Goal: Manage account settings

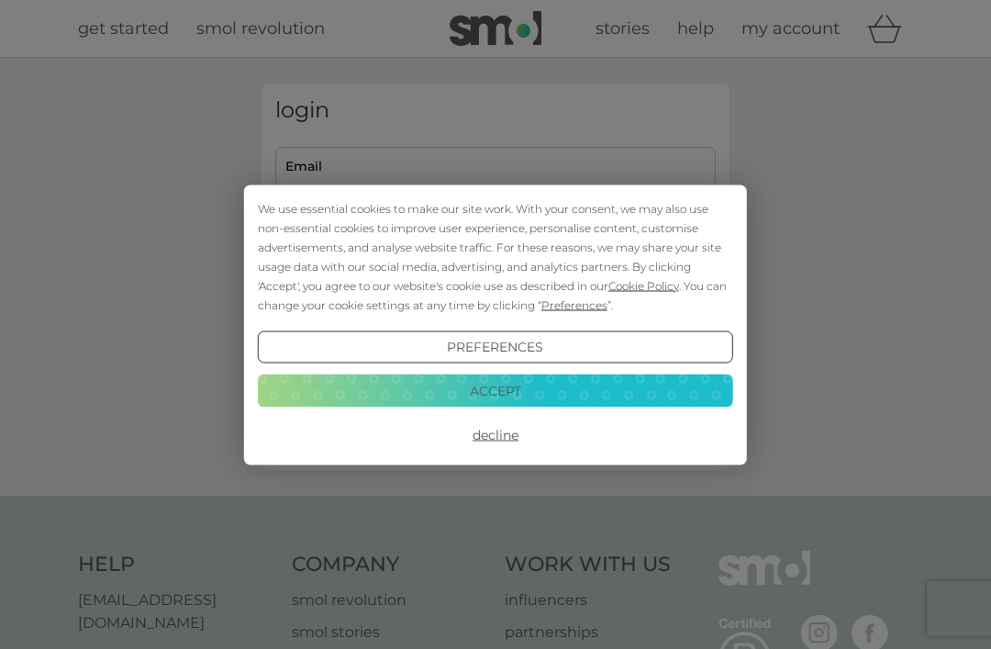
click at [490, 432] on button "Decline" at bounding box center [495, 434] width 475 height 33
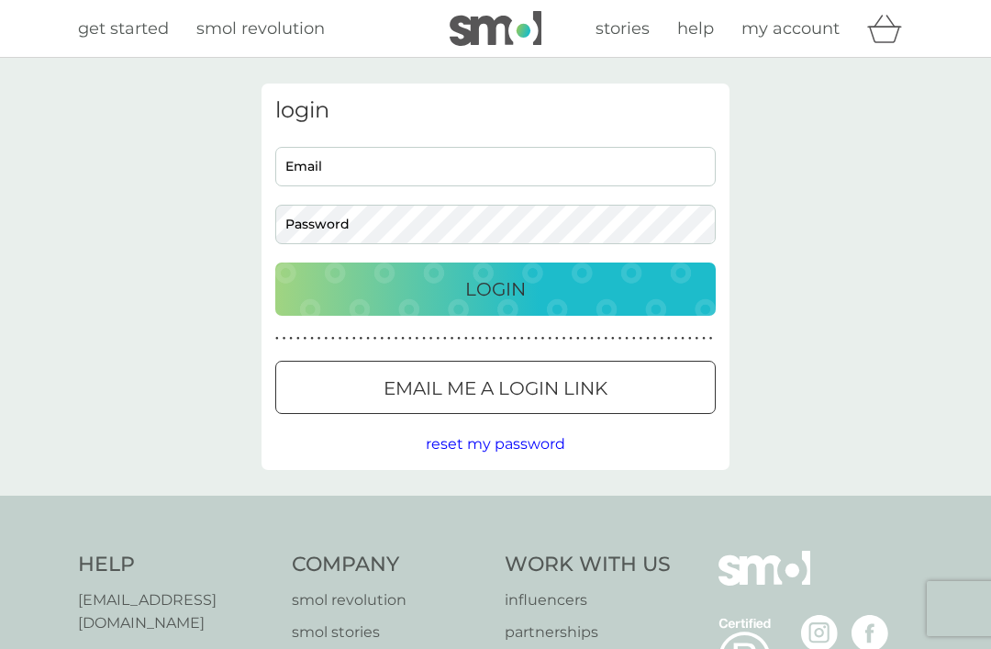
click at [346, 164] on input "Email" at bounding box center [495, 166] width 440 height 39
type input "shaun.vincent2020@outlook.com"
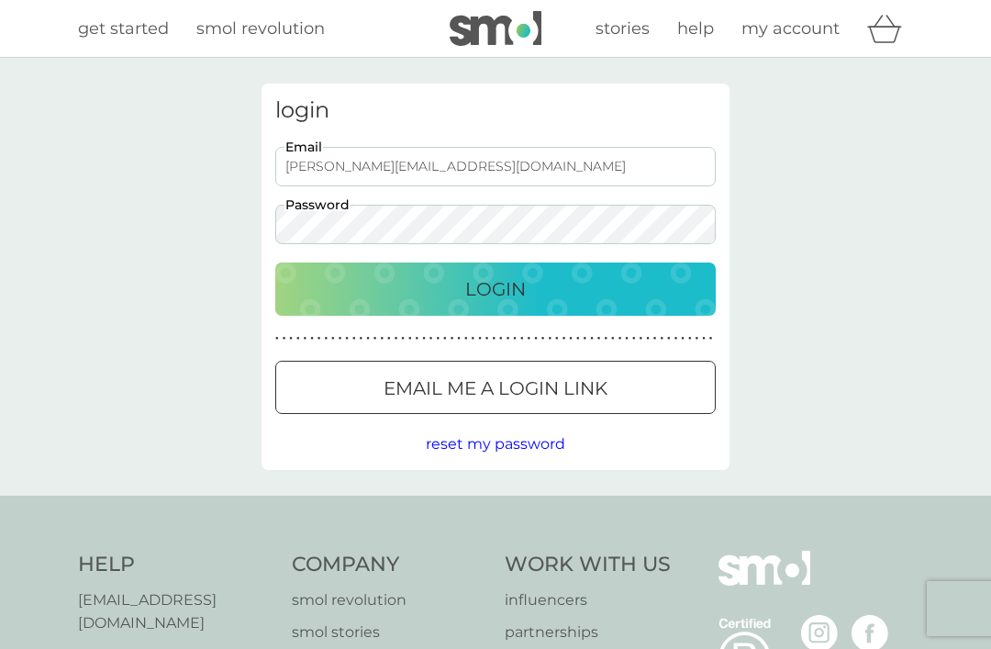
click at [495, 288] on button "Login" at bounding box center [495, 288] width 440 height 53
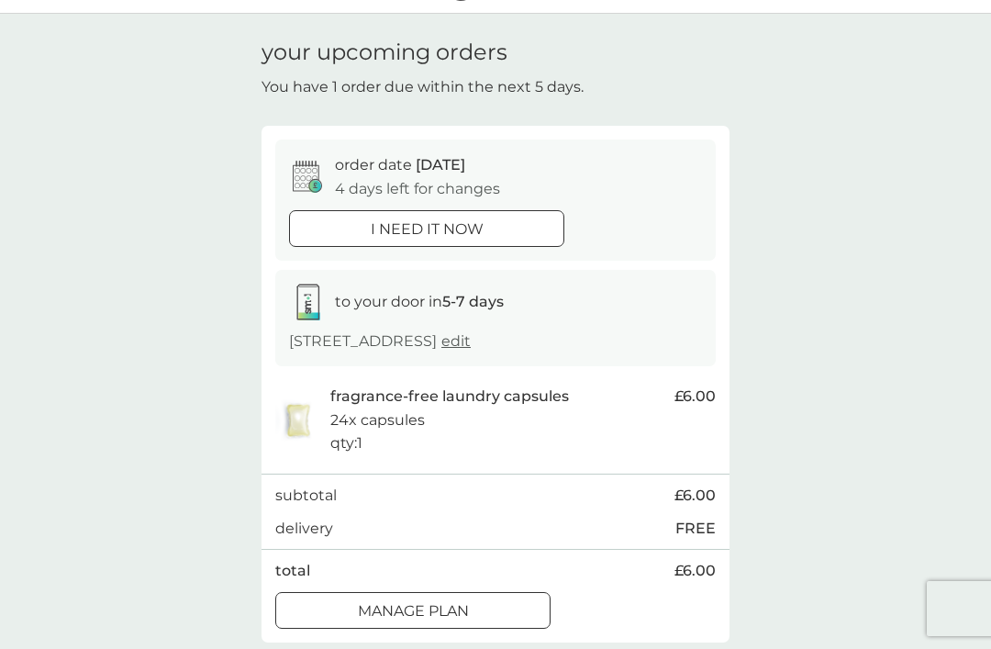
scroll to position [45, 0]
click at [440, 399] on p "fragrance-free laundry capsules" at bounding box center [449, 395] width 239 height 24
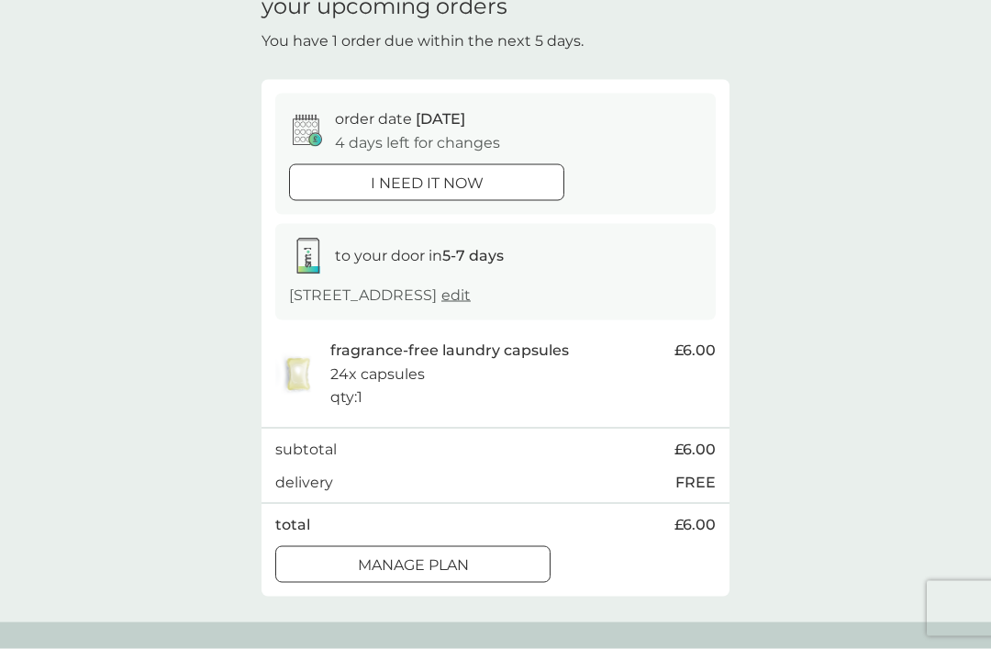
scroll to position [85, 0]
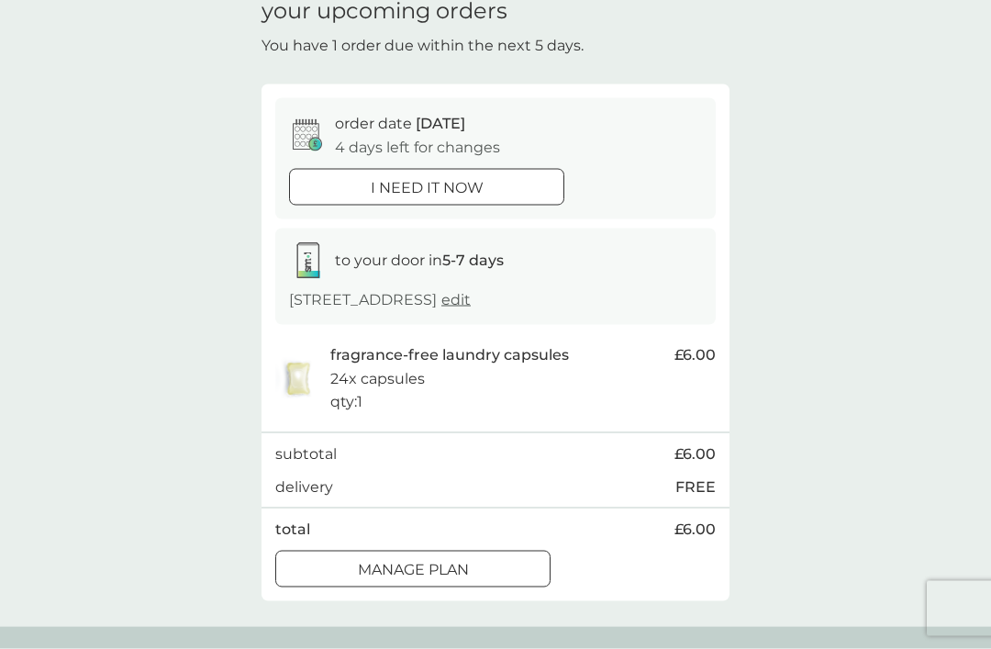
click at [411, 566] on div at bounding box center [413, 568] width 4 height 4
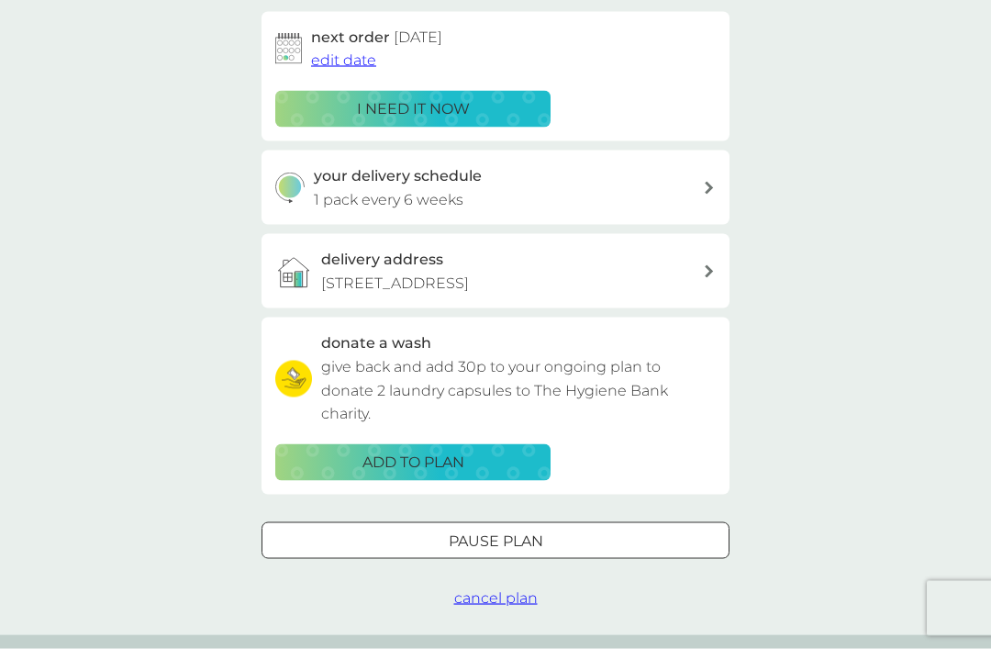
scroll to position [309, 0]
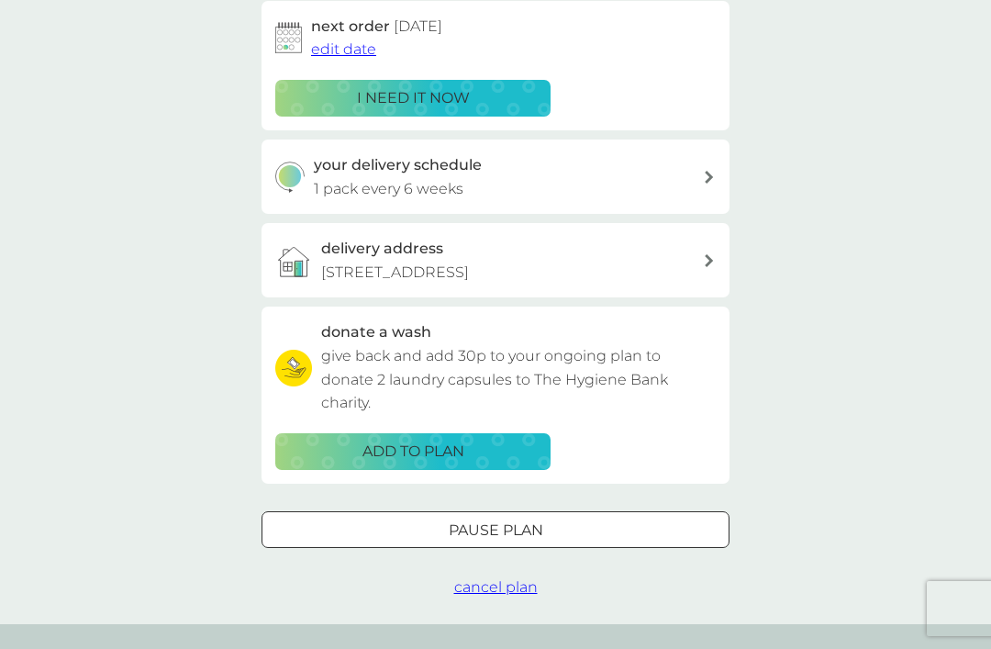
click at [494, 578] on span "cancel plan" at bounding box center [495, 586] width 83 height 17
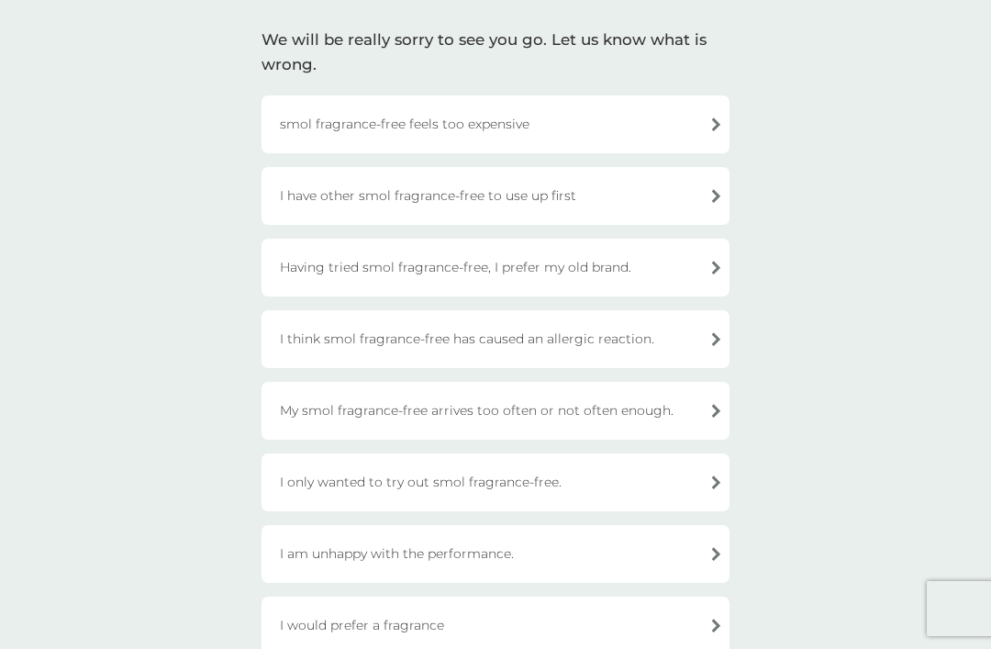
scroll to position [121, 0]
click at [489, 338] on div "I think smol fragrance-free has caused an allergic reaction." at bounding box center [495, 340] width 468 height 58
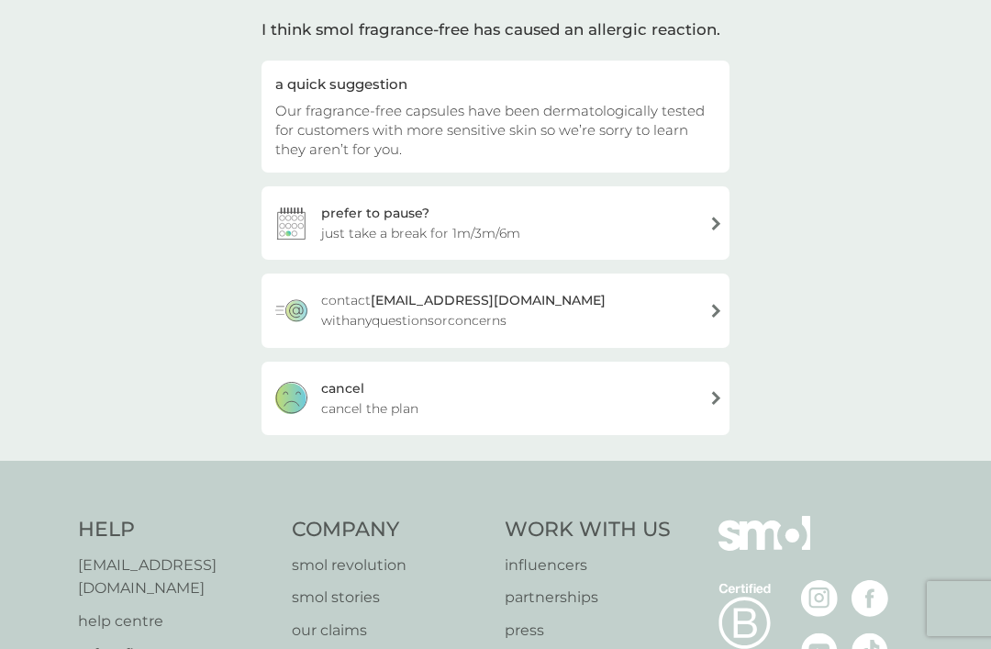
scroll to position [179, 0]
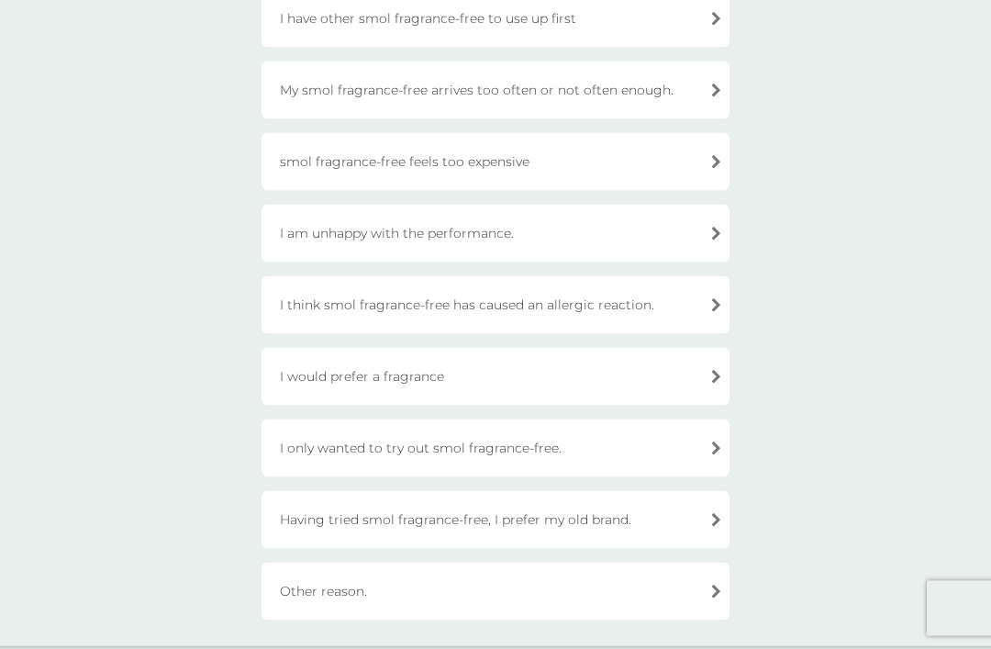
scroll to position [230, 0]
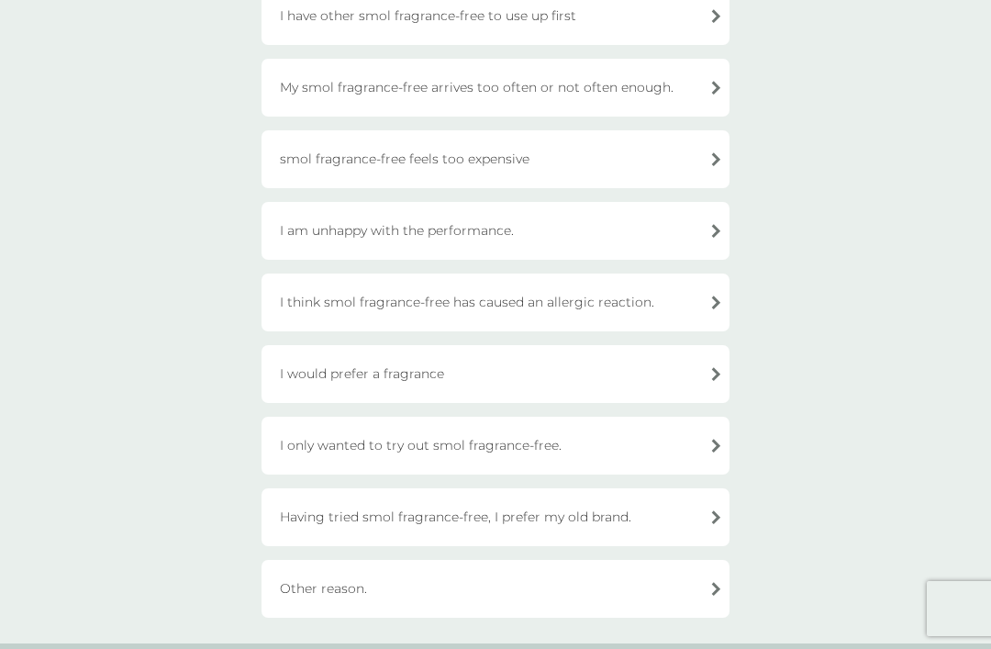
click at [343, 302] on div "I think smol fragrance-free has caused an allergic reaction." at bounding box center [495, 302] width 468 height 58
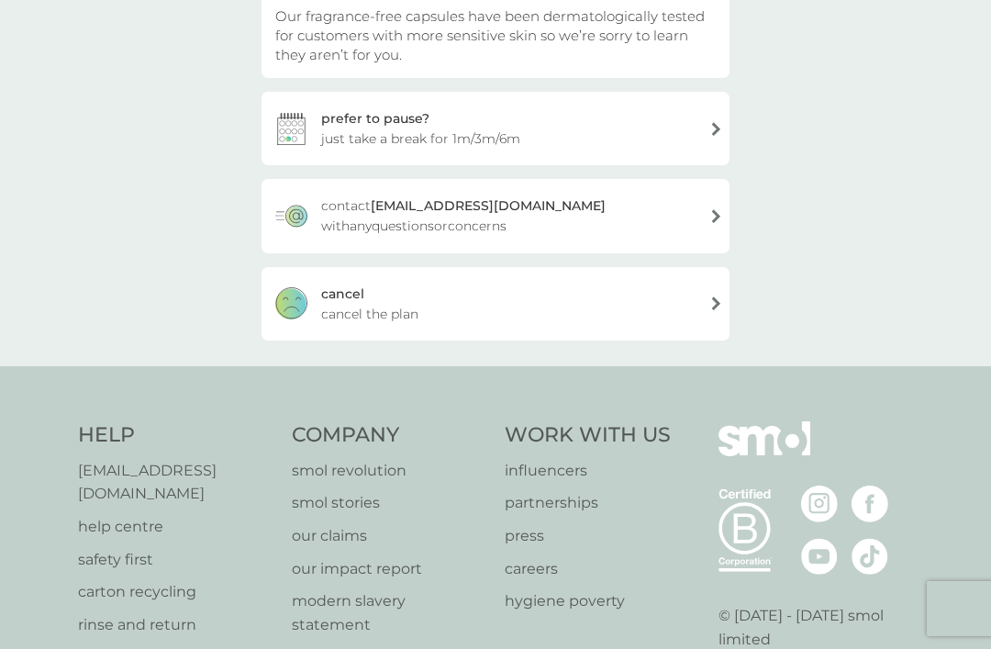
click at [349, 317] on span "cancel the plan" at bounding box center [369, 314] width 97 height 20
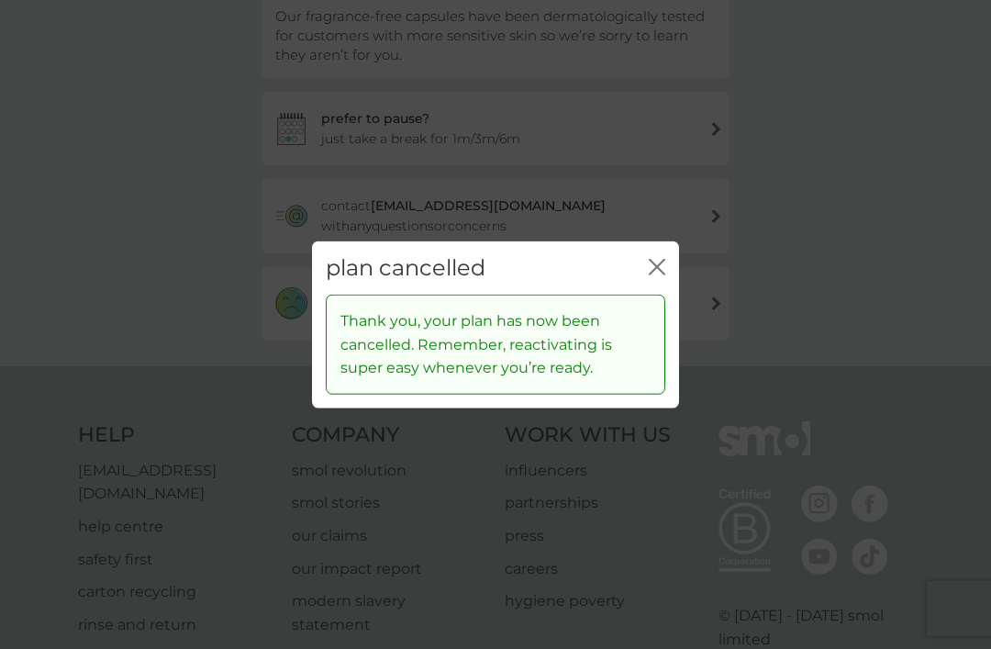
click at [658, 274] on icon "close" at bounding box center [657, 266] width 17 height 17
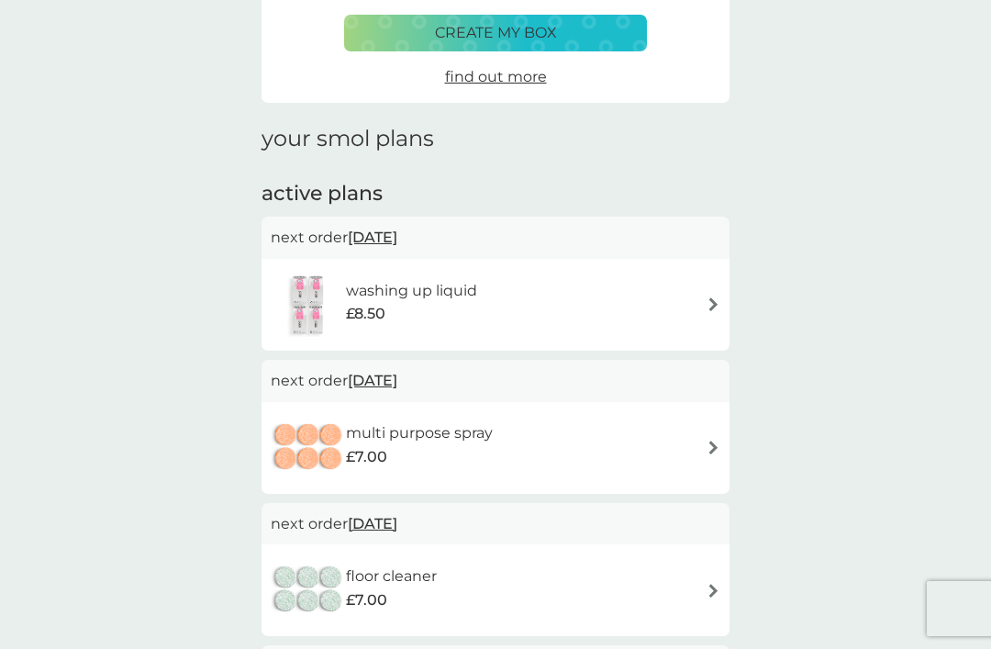
scroll to position [70, 0]
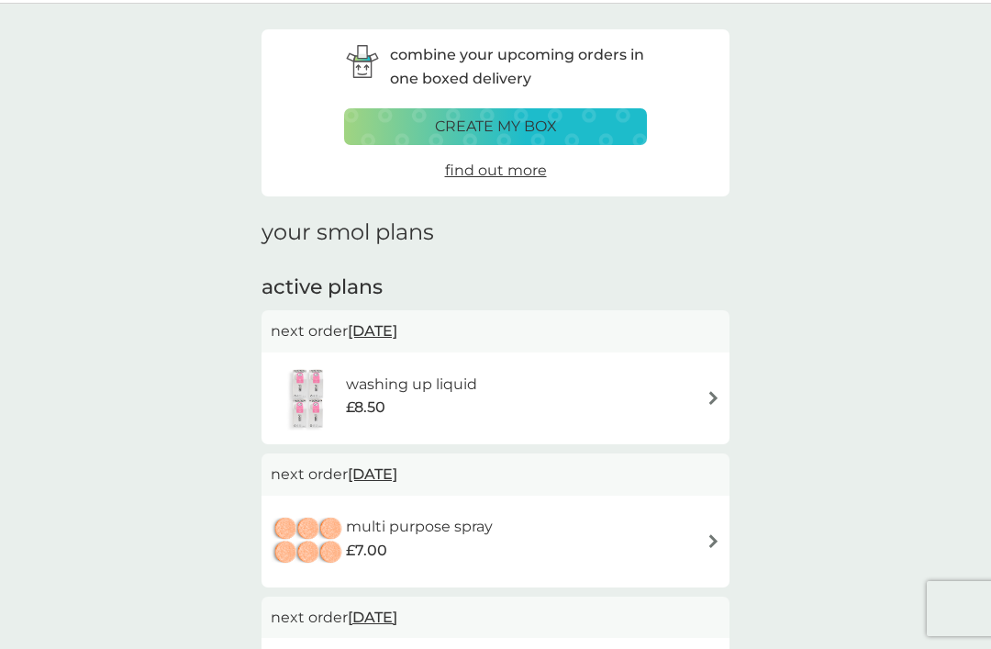
scroll to position [55, 0]
click at [710, 399] on img at bounding box center [713, 397] width 14 height 14
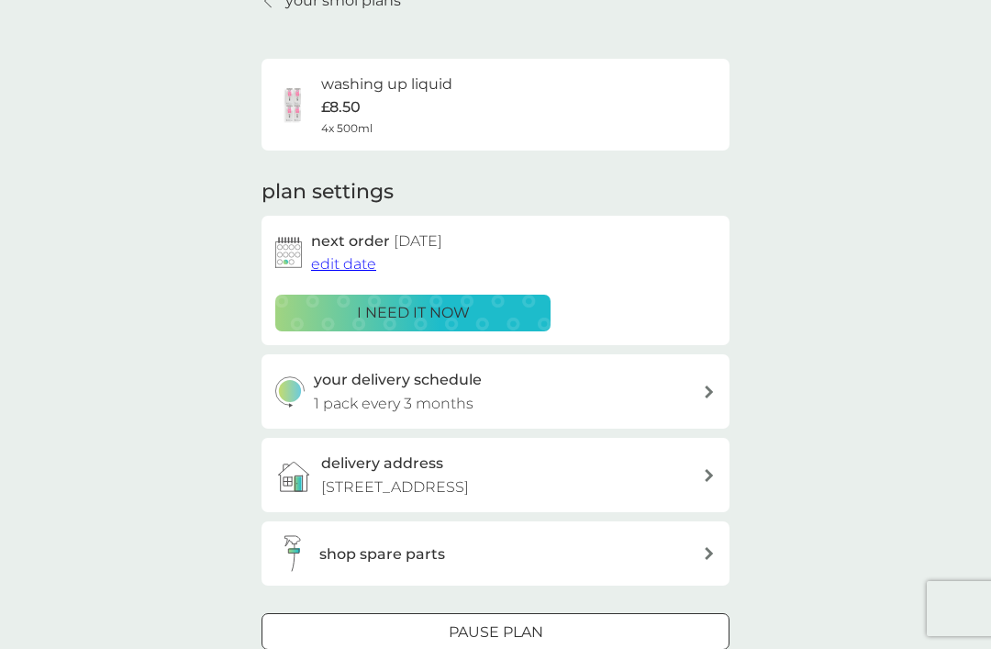
scroll to position [94, 0]
click at [344, 264] on span "edit date" at bounding box center [343, 264] width 65 height 17
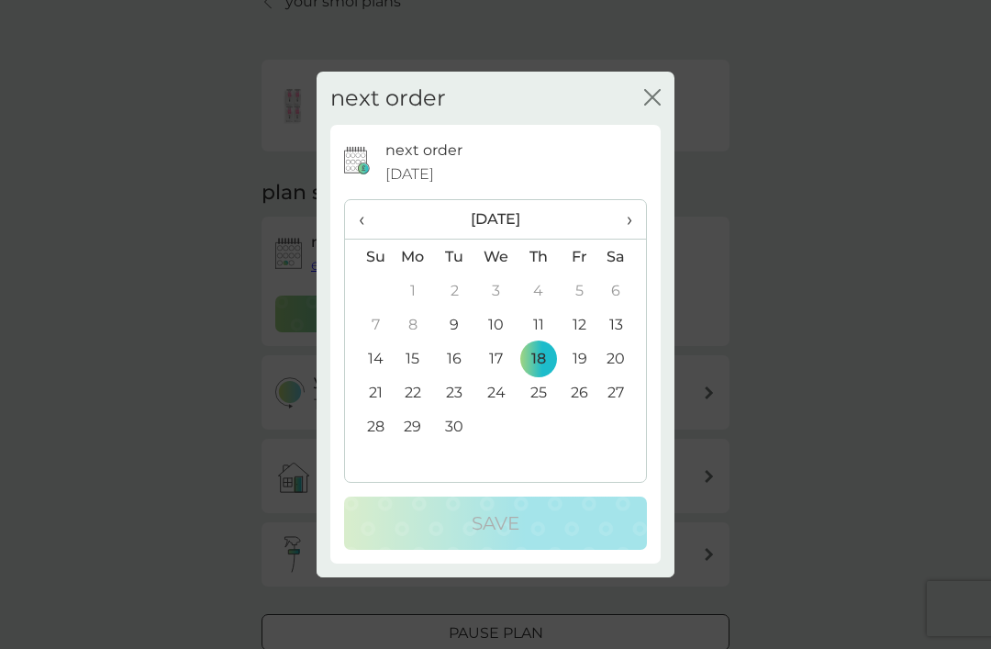
click at [620, 239] on span "›" at bounding box center [623, 219] width 18 height 39
click at [538, 375] on td "16" at bounding box center [537, 358] width 41 height 34
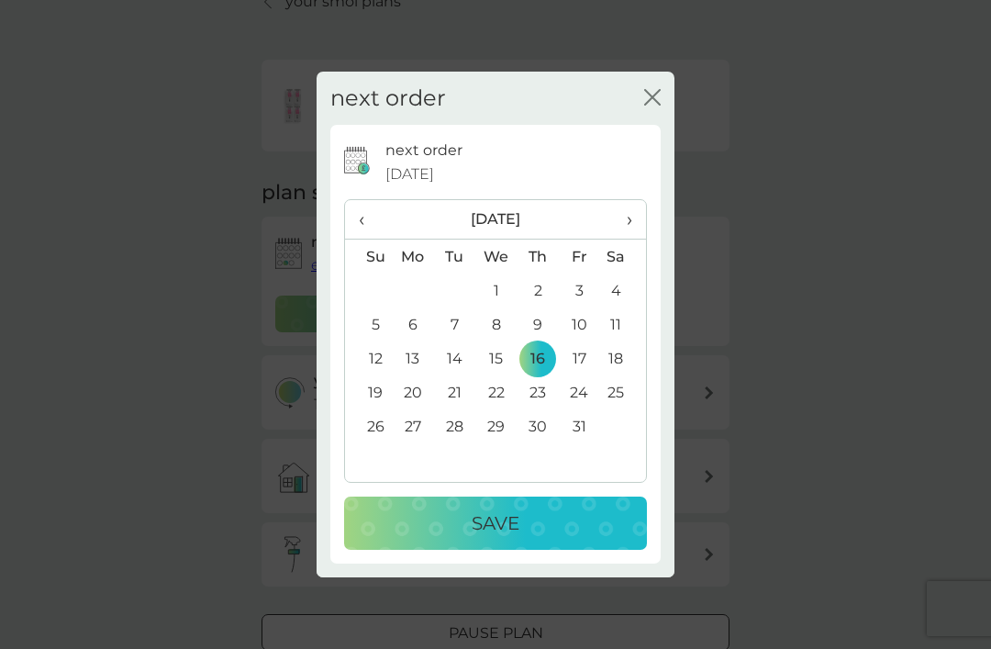
click at [505, 538] on p "Save" at bounding box center [496, 522] width 48 height 29
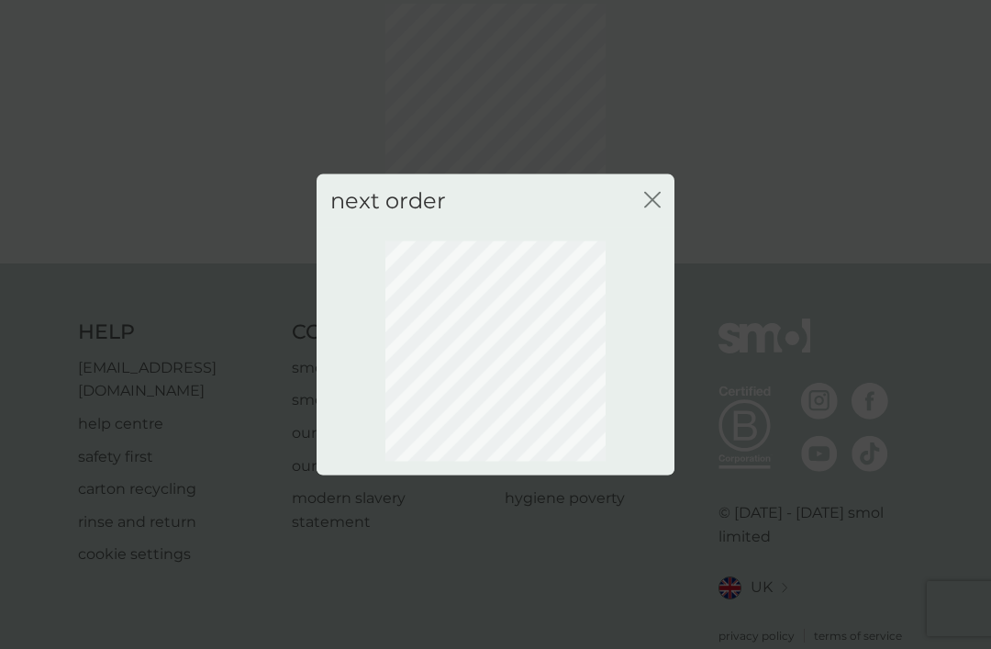
scroll to position [61, 0]
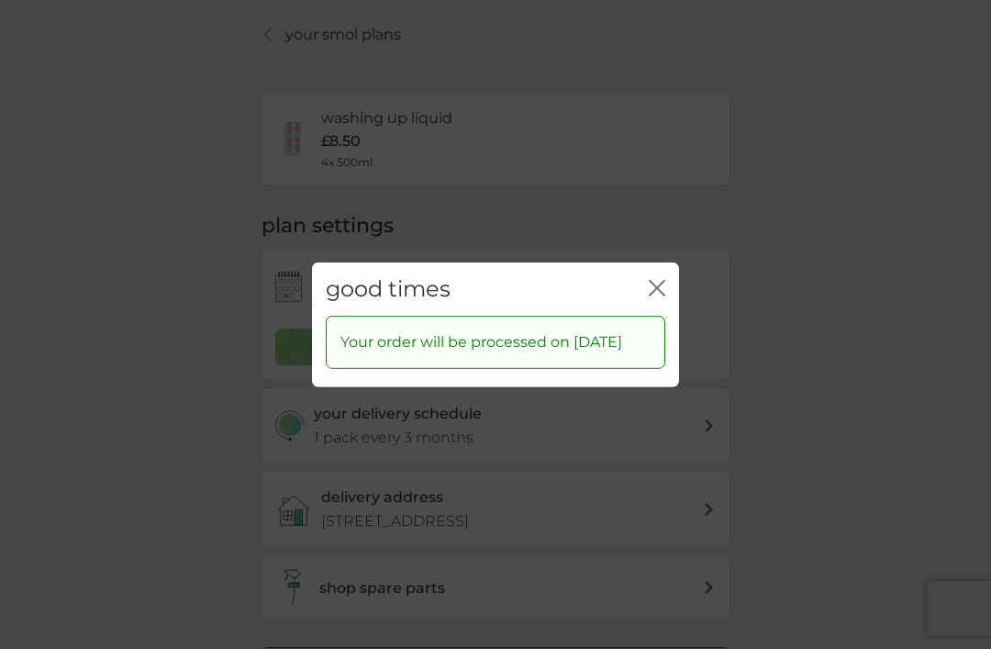
click at [661, 295] on icon "close" at bounding box center [657, 287] width 17 height 17
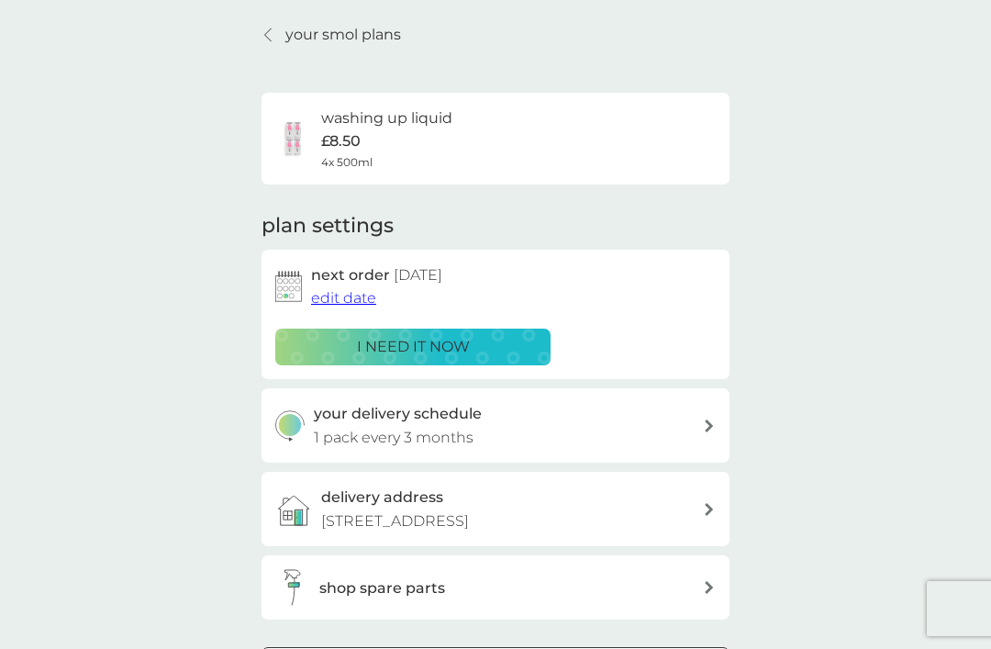
click at [815, 648] on div "your smol plans washing up liquid £8.50 4x 500ml plan settings next order 16 Oc…" at bounding box center [495, 378] width 991 height 763
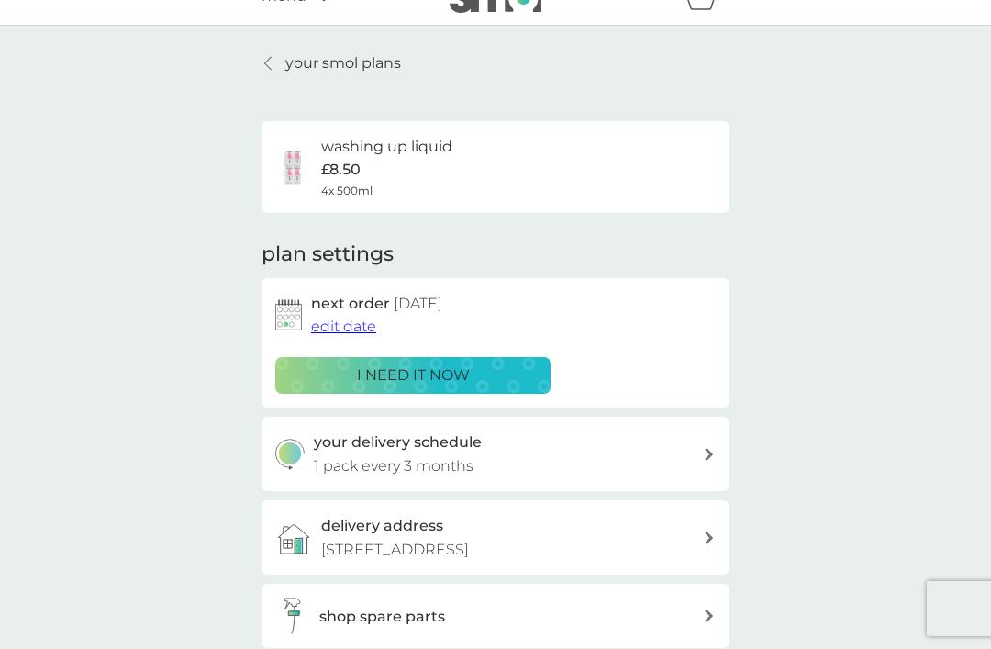
scroll to position [0, 0]
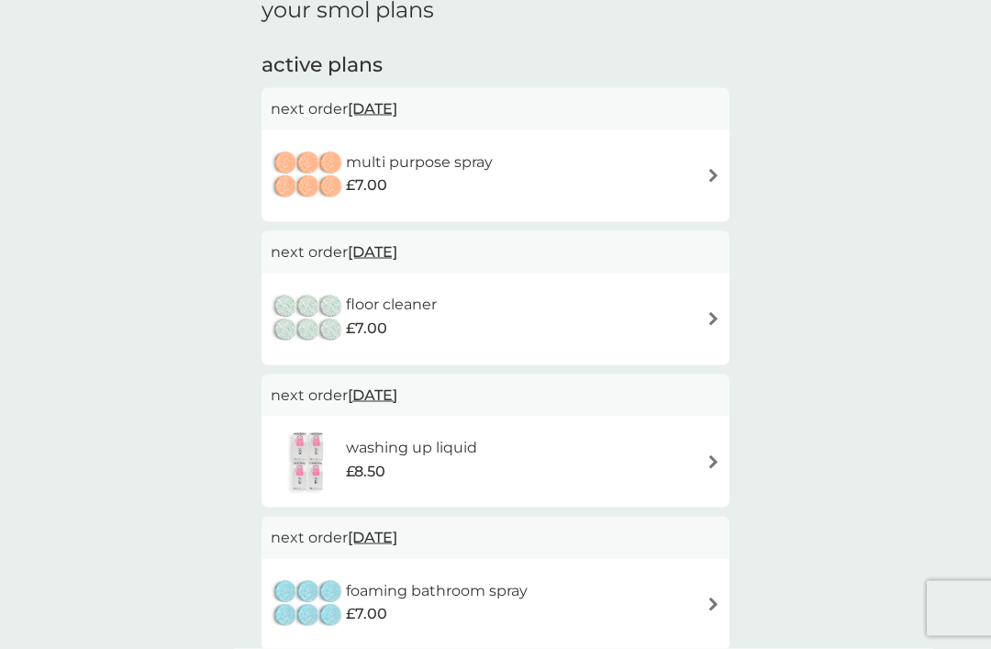
scroll to position [289, 0]
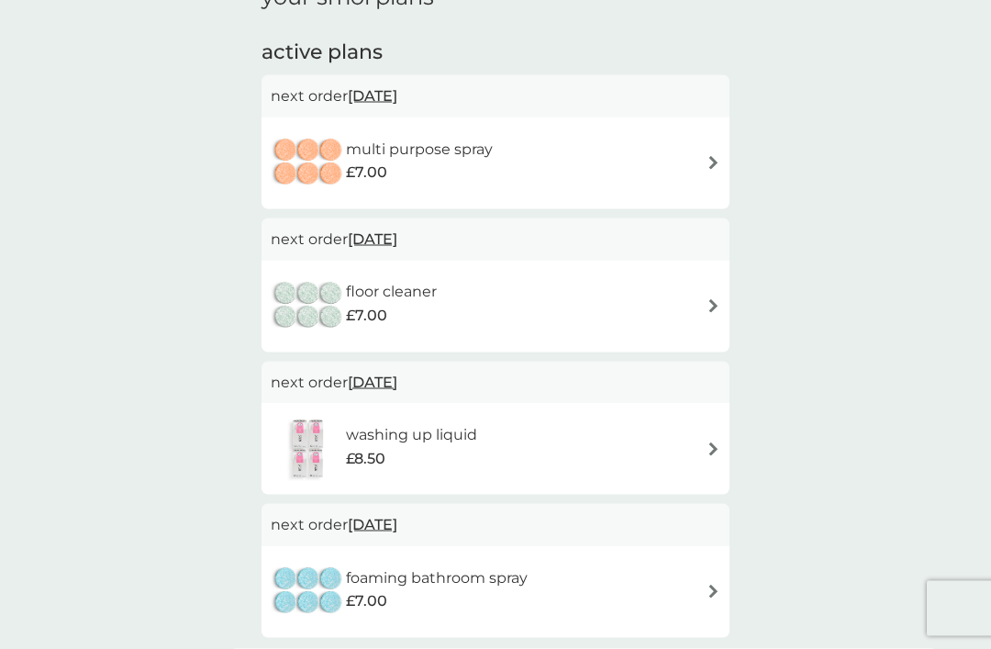
click at [371, 99] on span "18 Sep 2025" at bounding box center [373, 96] width 50 height 36
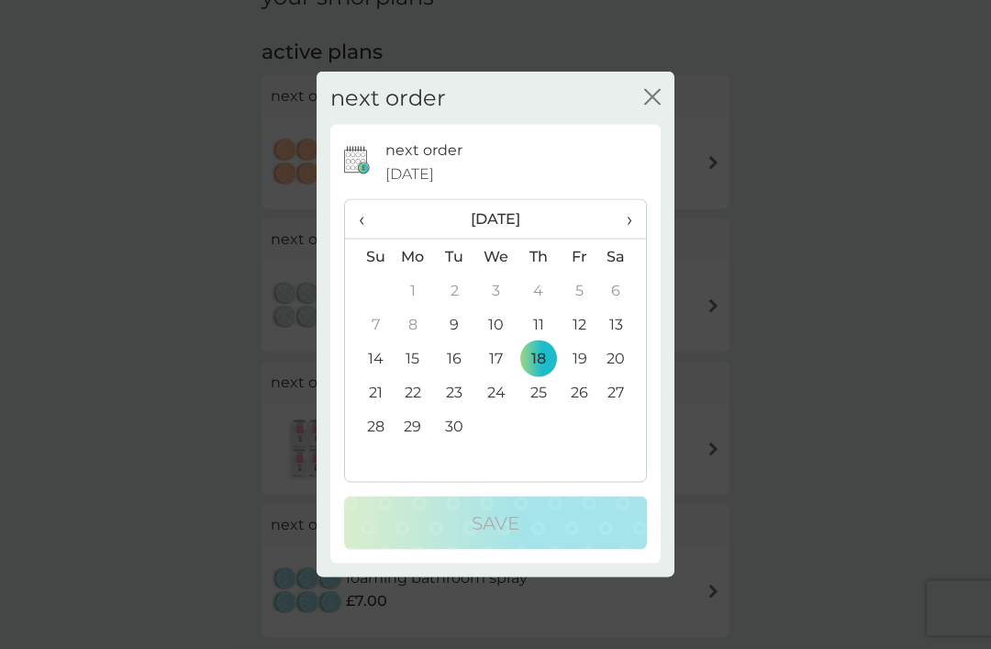
scroll to position [290, 0]
click at [628, 239] on span "›" at bounding box center [623, 219] width 18 height 39
click at [536, 375] on td "16" at bounding box center [537, 358] width 41 height 34
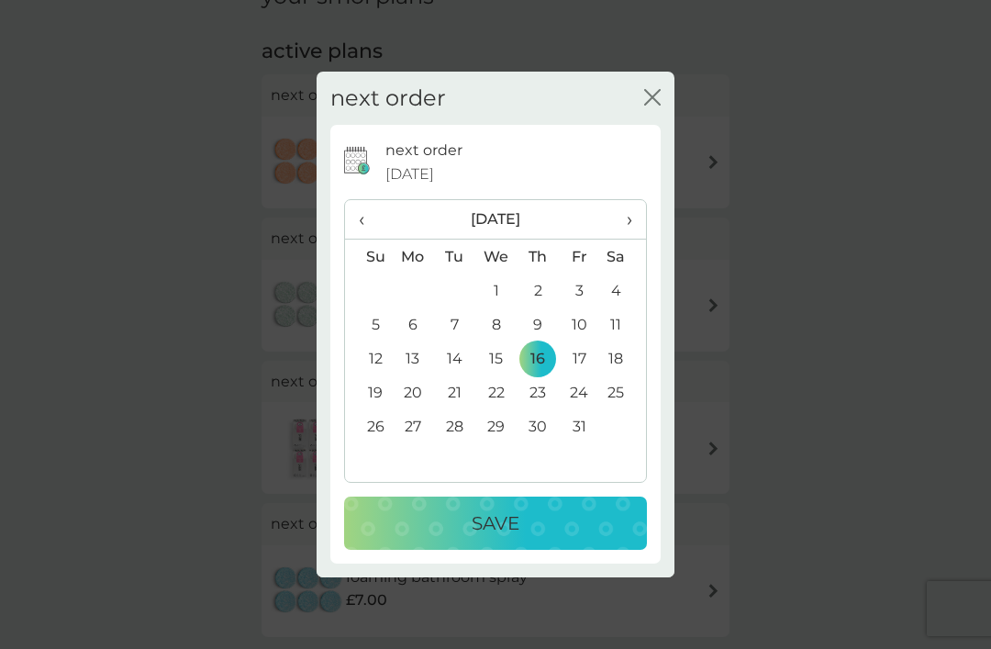
click at [484, 538] on p "Save" at bounding box center [496, 522] width 48 height 29
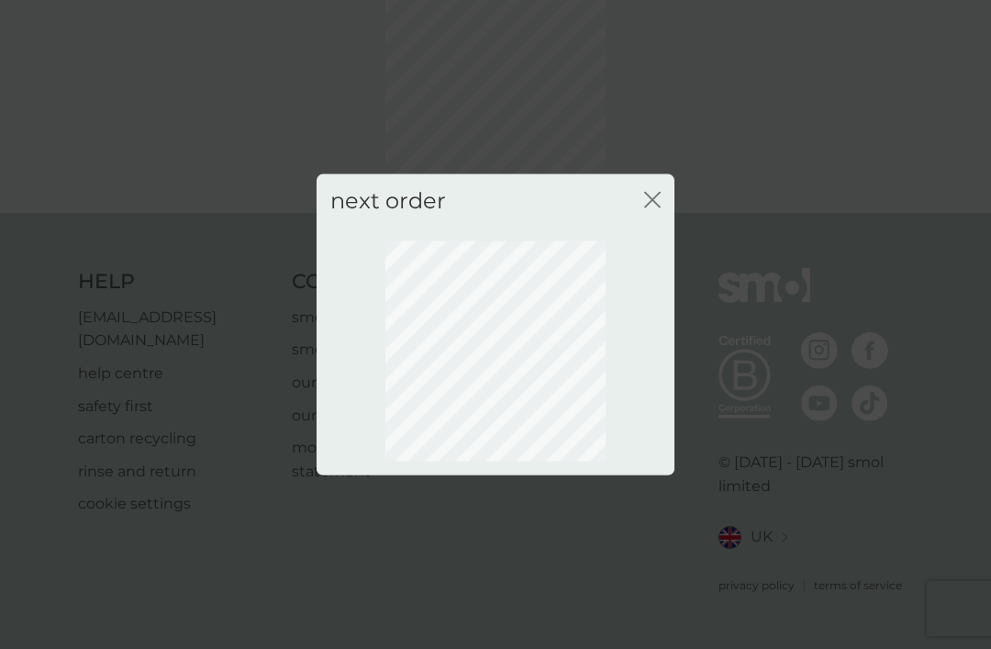
scroll to position [61, 0]
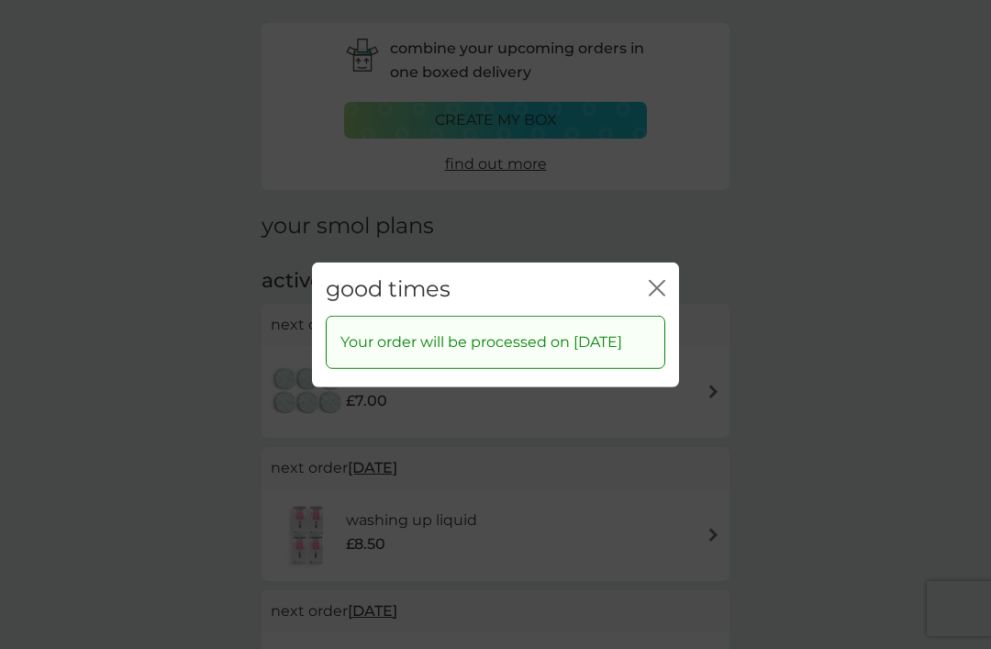
click at [654, 295] on icon "close" at bounding box center [657, 287] width 17 height 17
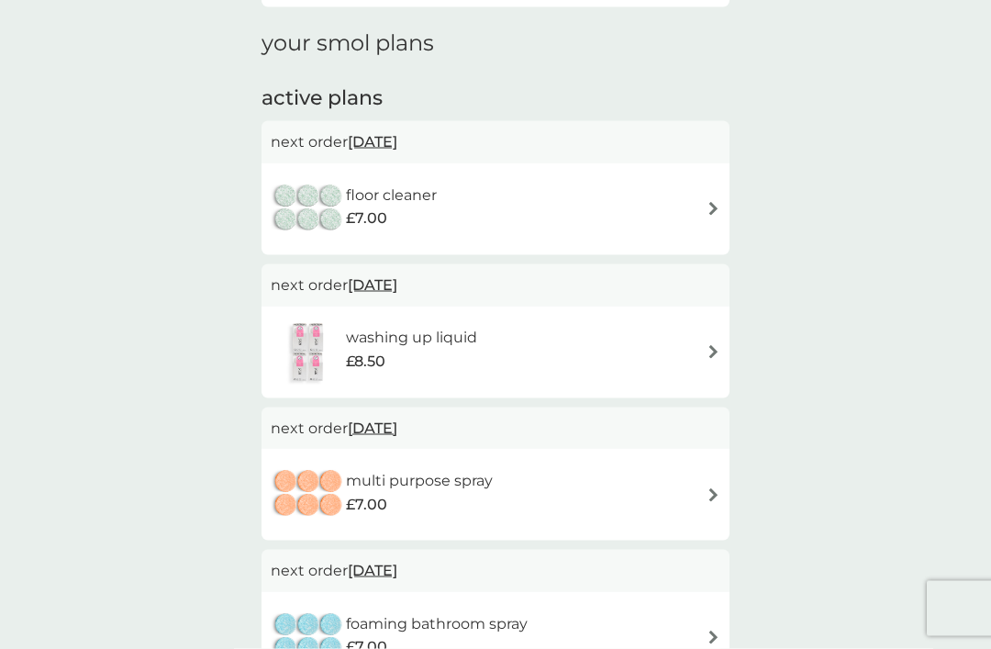
scroll to position [244, 0]
click at [397, 145] on span "18 Sep 2025" at bounding box center [373, 141] width 50 height 36
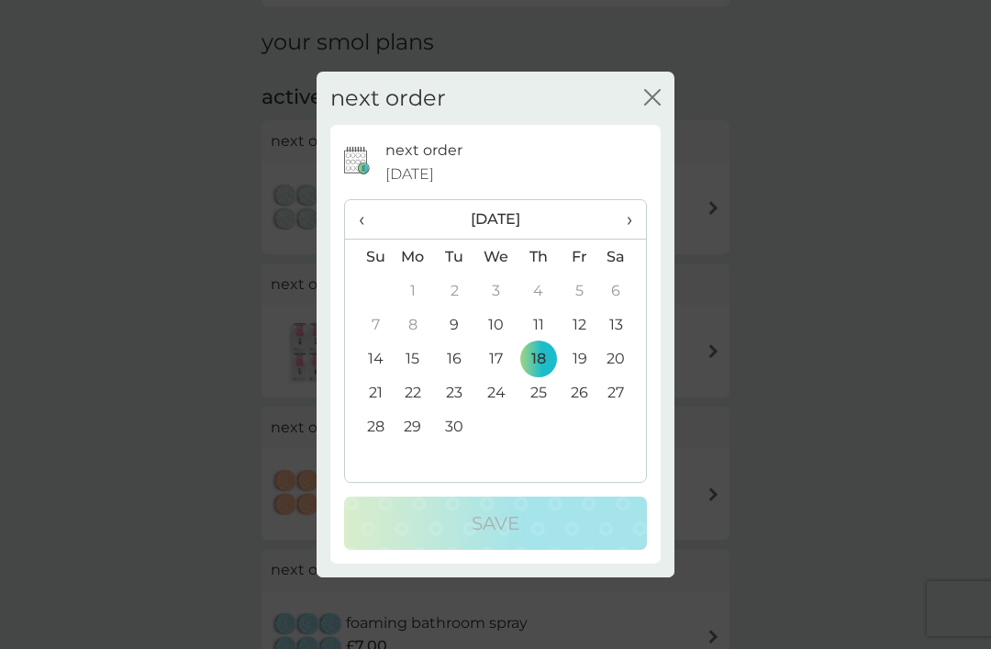
click at [638, 239] on th "›" at bounding box center [623, 219] width 46 height 39
click at [540, 375] on td "16" at bounding box center [537, 358] width 41 height 34
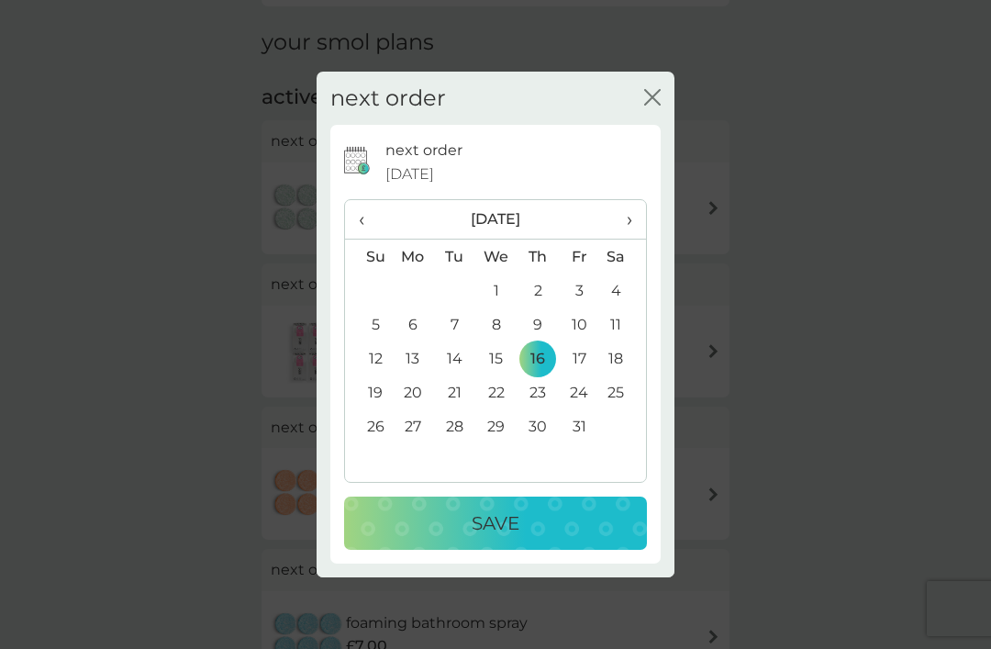
click at [492, 538] on p "Save" at bounding box center [496, 522] width 48 height 29
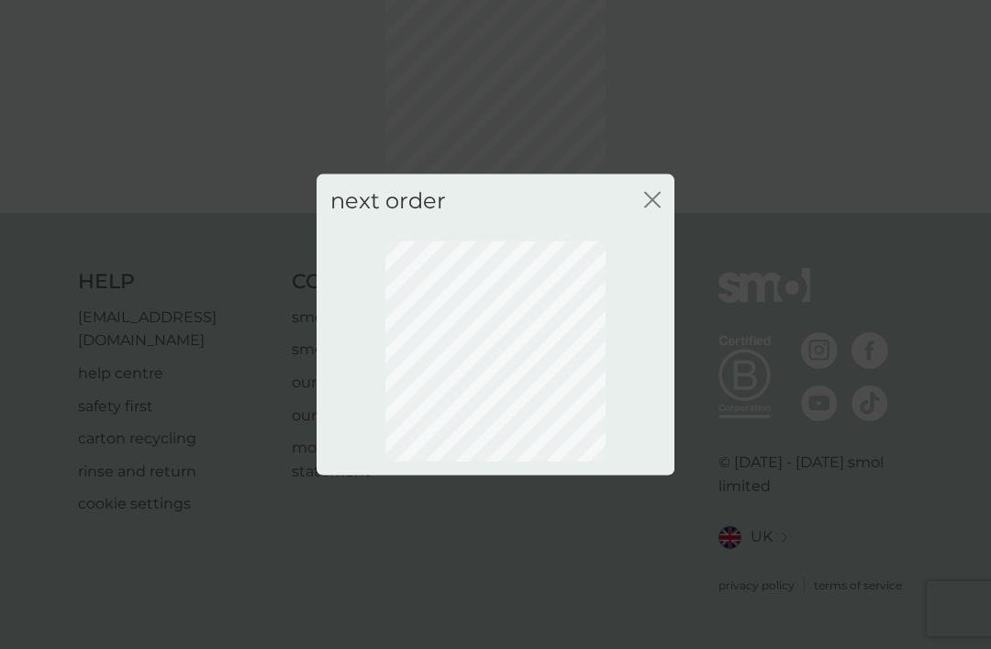
scroll to position [61, 0]
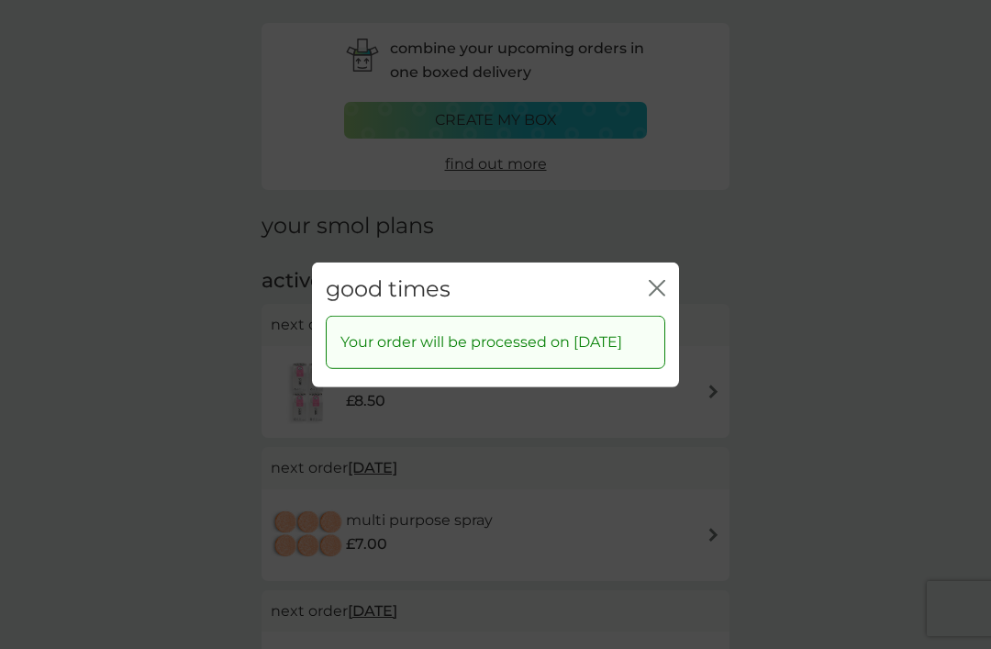
click at [662, 295] on icon "close" at bounding box center [657, 287] width 17 height 17
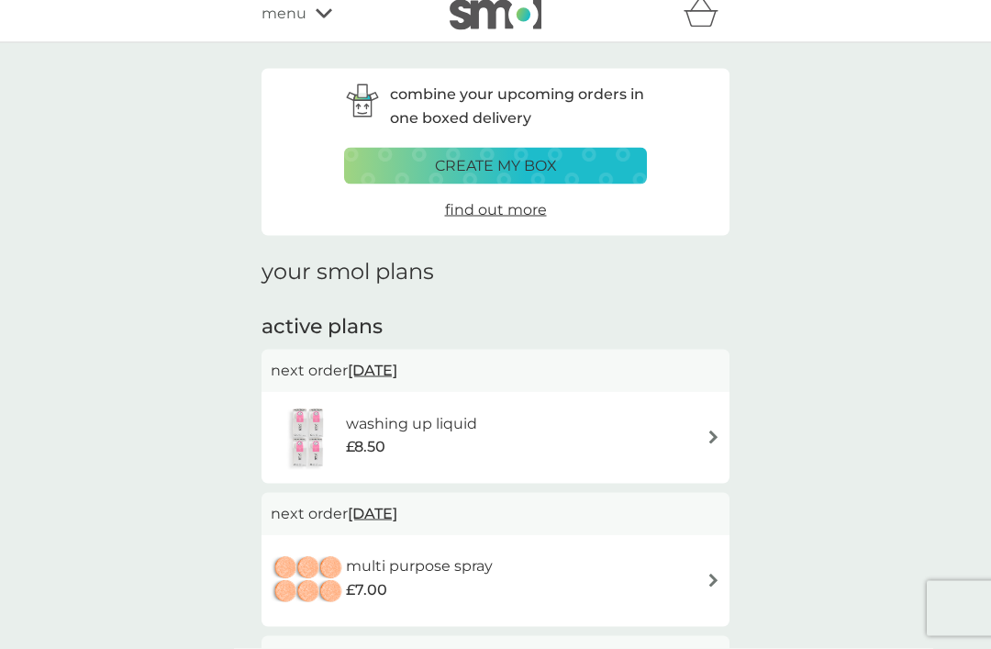
scroll to position [0, 0]
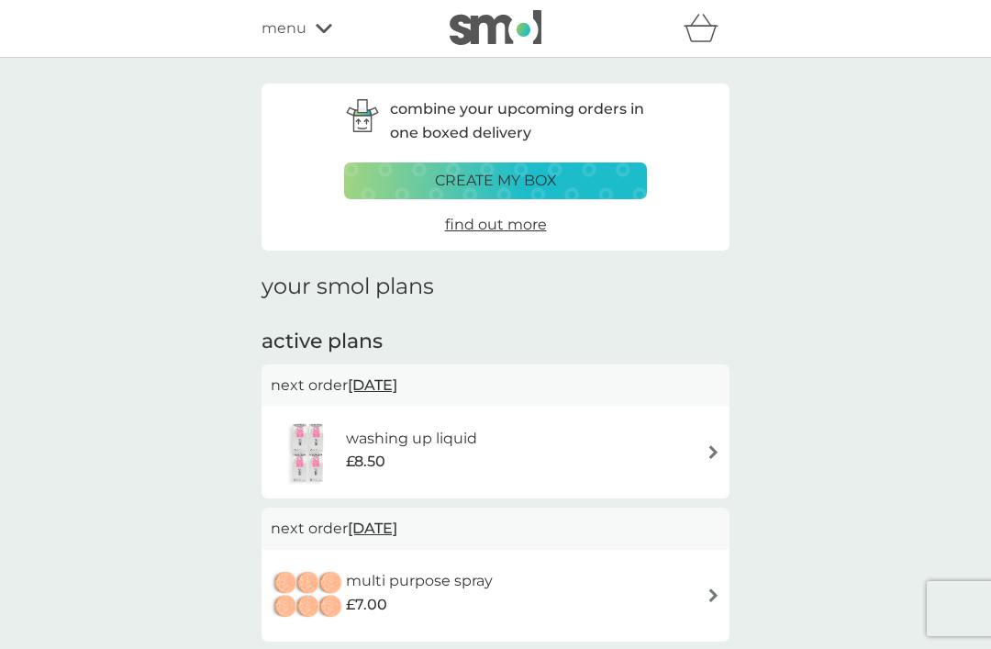
click at [326, 39] on div "menu" at bounding box center [339, 29] width 156 height 24
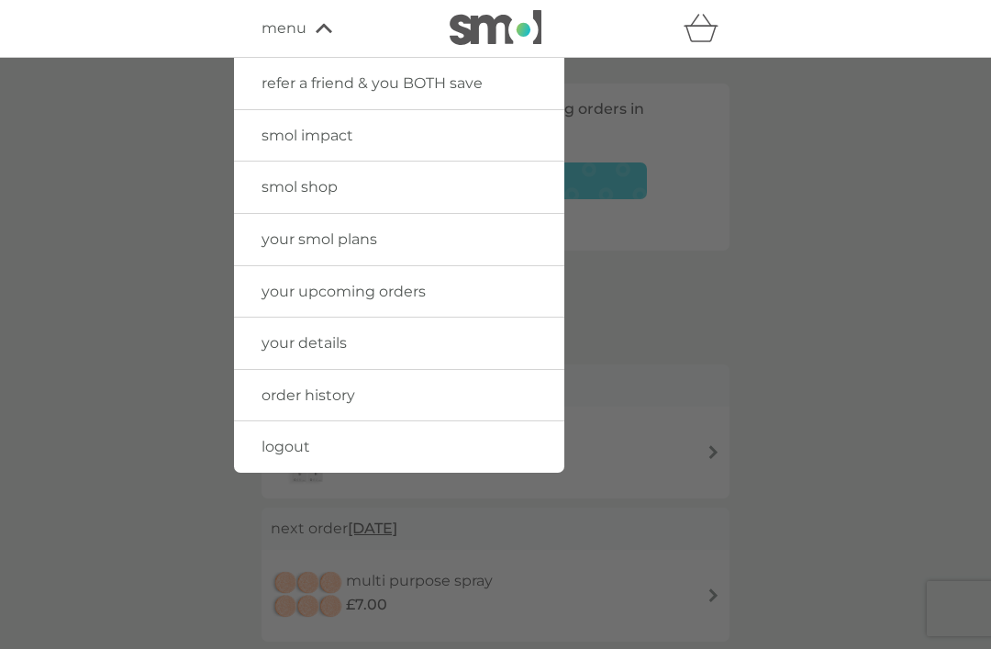
click at [300, 439] on span "logout" at bounding box center [285, 446] width 49 height 17
